Goal: Check status

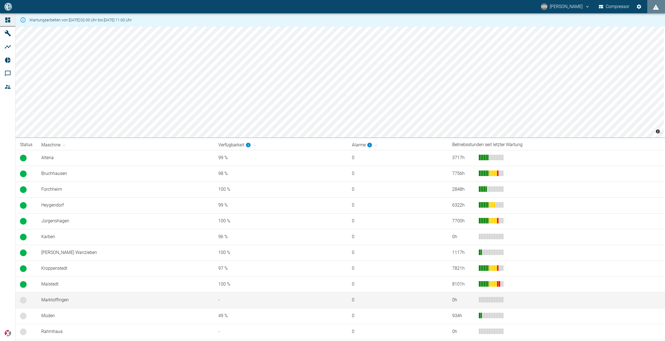
click at [51, 299] on td "Marktoffingen" at bounding box center [125, 300] width 177 height 16
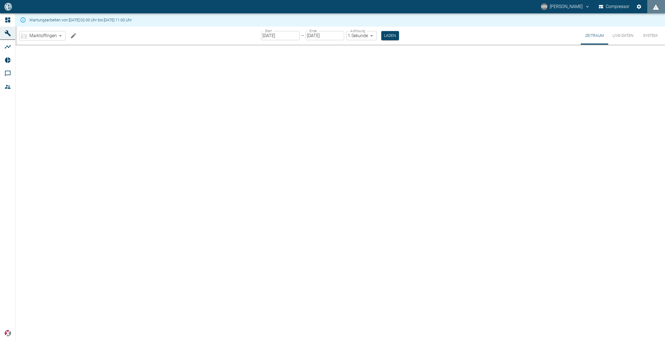
drag, startPoint x: 58, startPoint y: 300, endPoint x: 103, endPoint y: 78, distance: 226.6
click at [103, 78] on div at bounding box center [340, 193] width 649 height 296
click at [398, 36] on button "Live-Daten" at bounding box center [623, 36] width 30 height 18
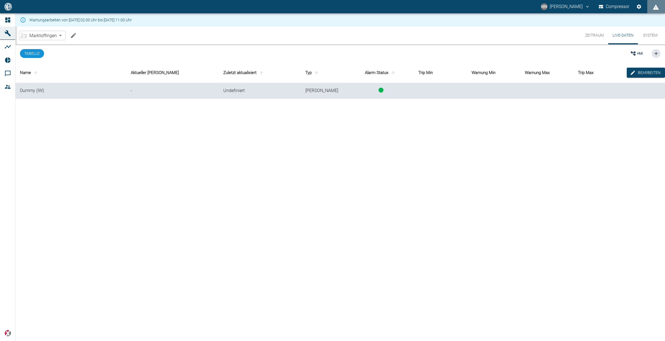
click at [398, 52] on div "HMI" at bounding box center [636, 54] width 12 height 6
click at [398, 52] on button "button" at bounding box center [655, 53] width 9 height 9
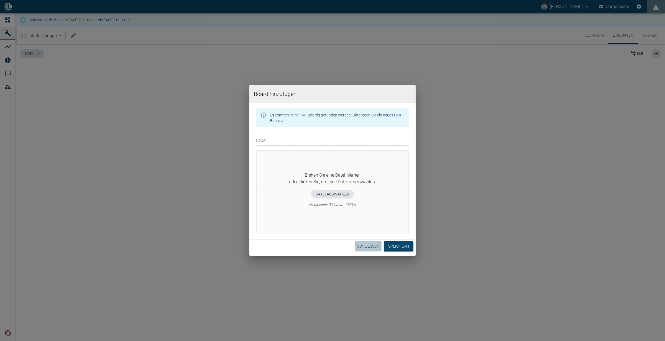
click at [359, 243] on button "Schließen" at bounding box center [368, 246] width 27 height 10
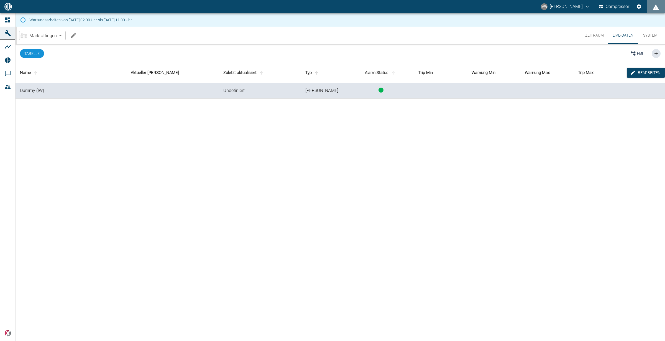
click at [398, 38] on button "System" at bounding box center [650, 36] width 25 height 18
